Goal: Navigation & Orientation: Understand site structure

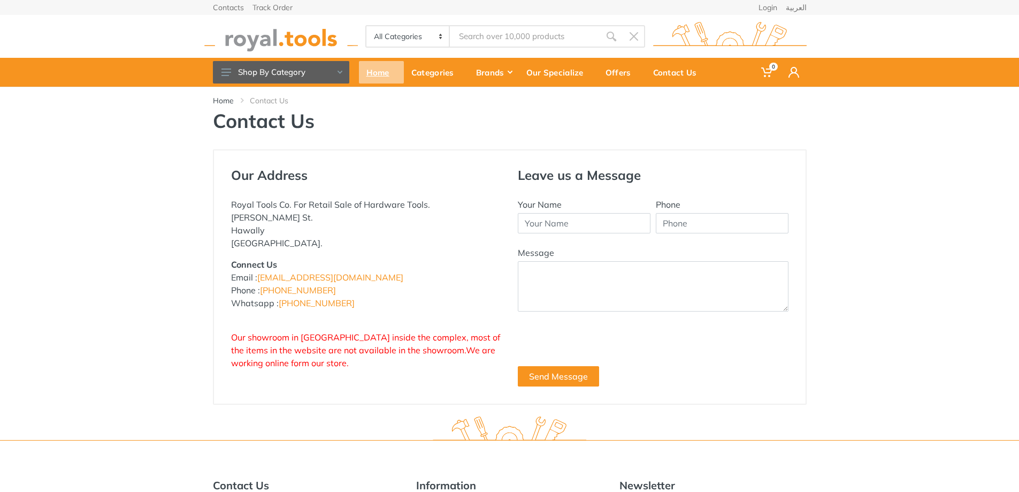
click at [372, 73] on div "Home" at bounding box center [381, 72] width 45 height 22
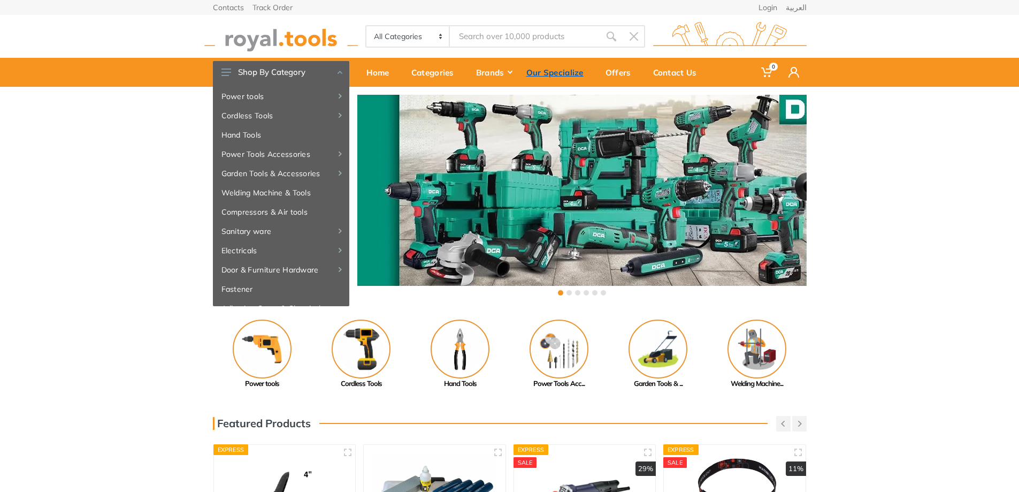
click at [571, 72] on div "Our Specialize" at bounding box center [558, 72] width 79 height 22
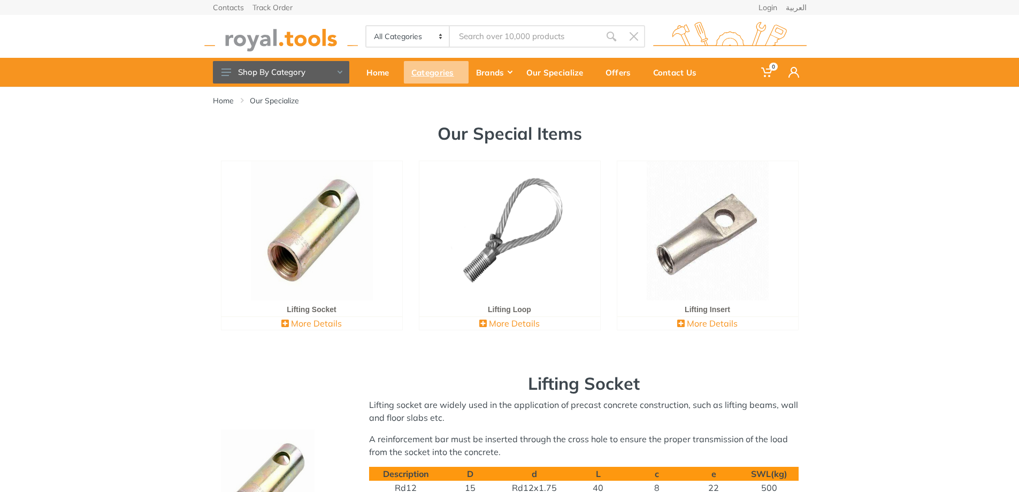
click at [425, 78] on div "Categories" at bounding box center [436, 72] width 65 height 22
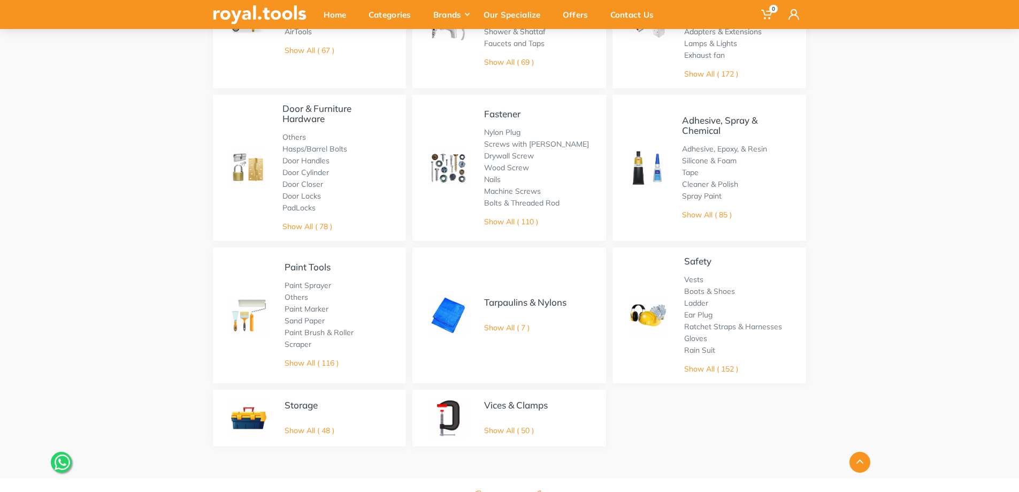
scroll to position [588, 0]
